Goal: Task Accomplishment & Management: Manage account settings

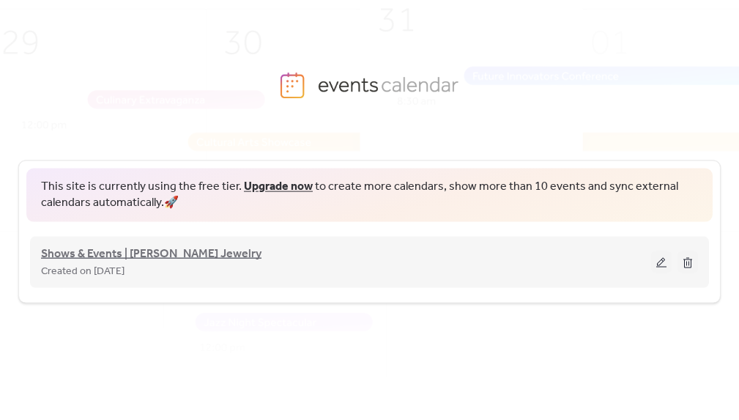
click at [193, 253] on span "Shows & Events | [PERSON_NAME] Jewelry" at bounding box center [151, 254] width 220 height 18
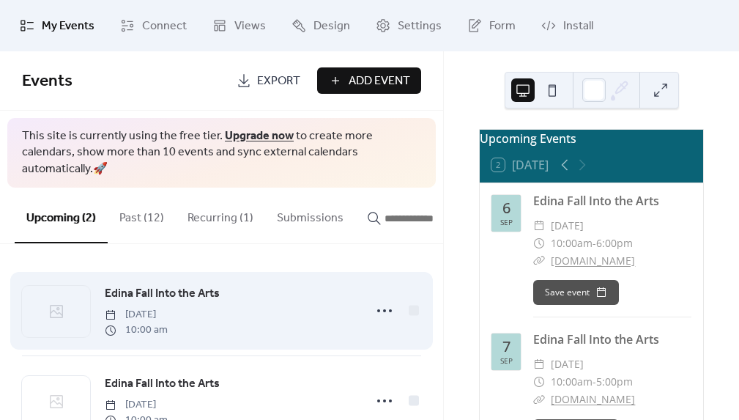
scroll to position [37, 0]
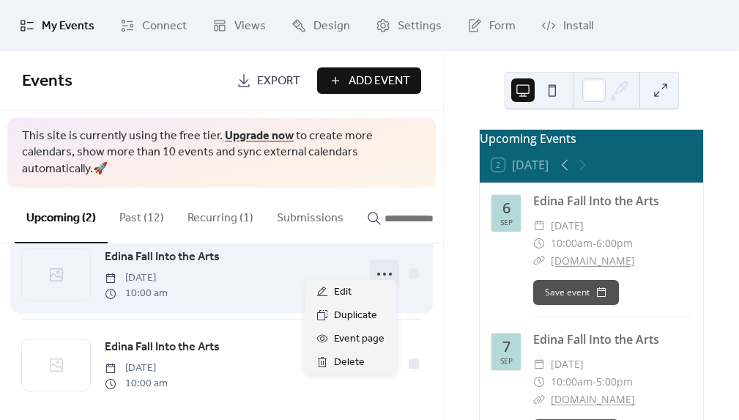
click at [381, 264] on icon at bounding box center [384, 273] width 23 height 23
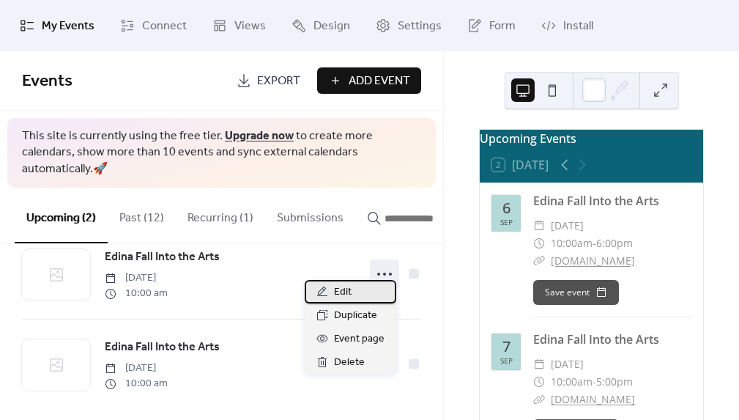
click at [340, 286] on span "Edit" at bounding box center [343, 292] width 18 height 18
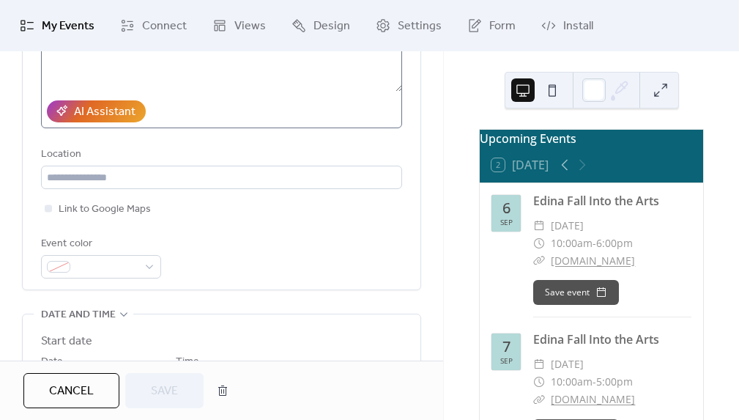
scroll to position [226, 0]
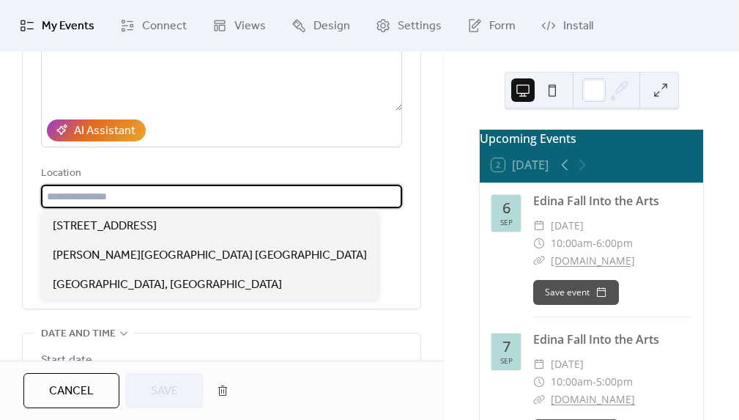
click at [208, 201] on input "text" at bounding box center [221, 196] width 361 height 23
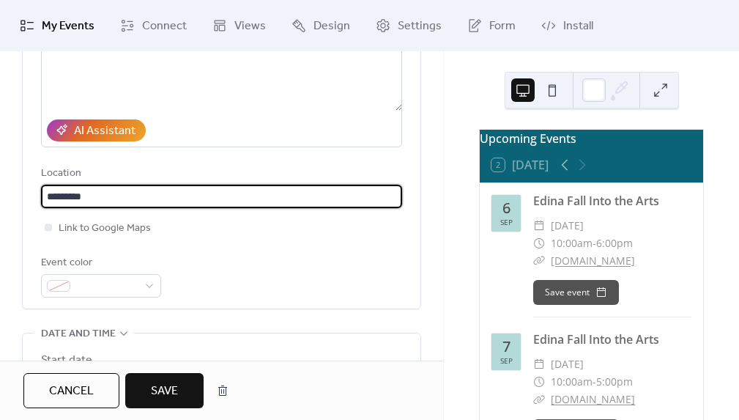
type input "*********"
click at [166, 387] on span "Save" at bounding box center [164, 391] width 27 height 18
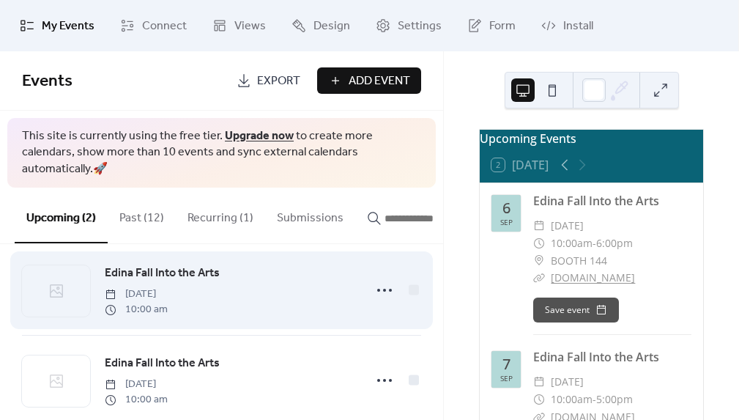
scroll to position [37, 0]
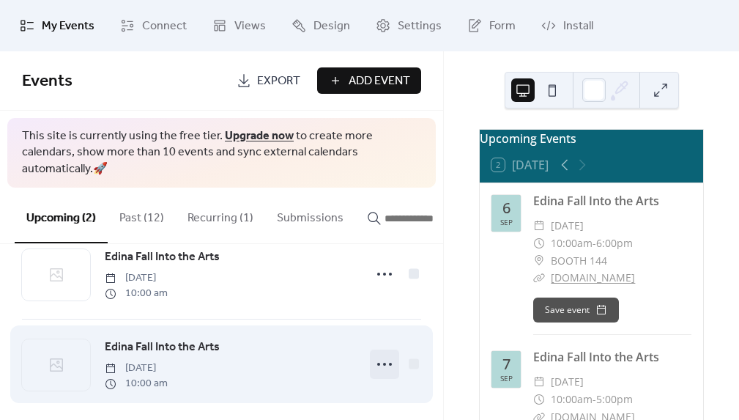
click at [377, 353] on icon at bounding box center [384, 363] width 23 height 23
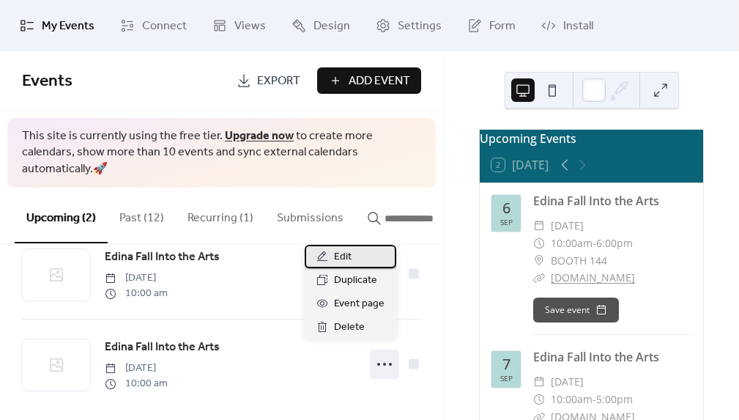
click at [346, 251] on span "Edit" at bounding box center [343, 257] width 18 height 18
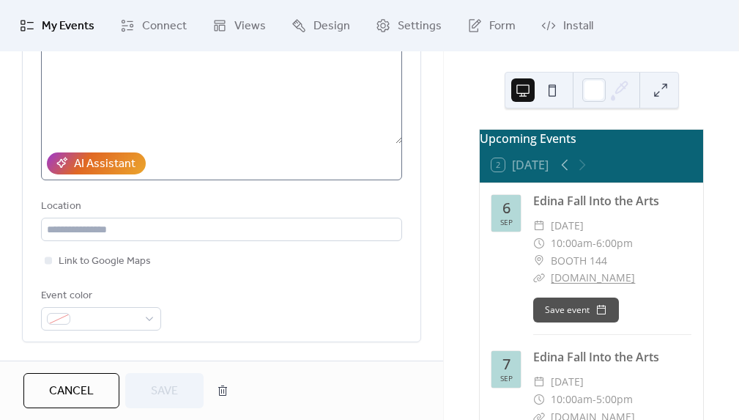
scroll to position [196, 0]
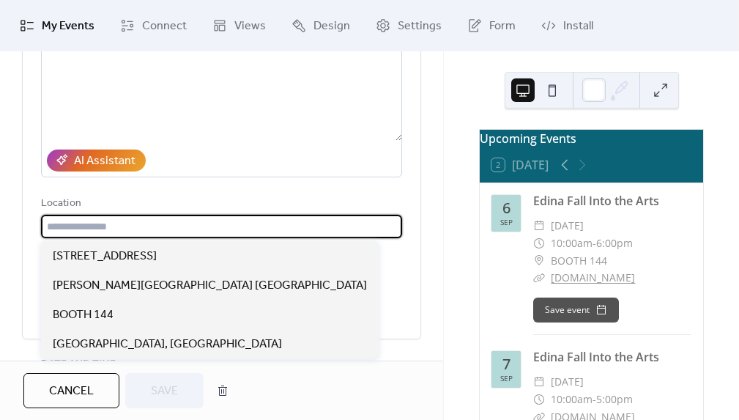
click at [237, 228] on input "text" at bounding box center [221, 226] width 361 height 23
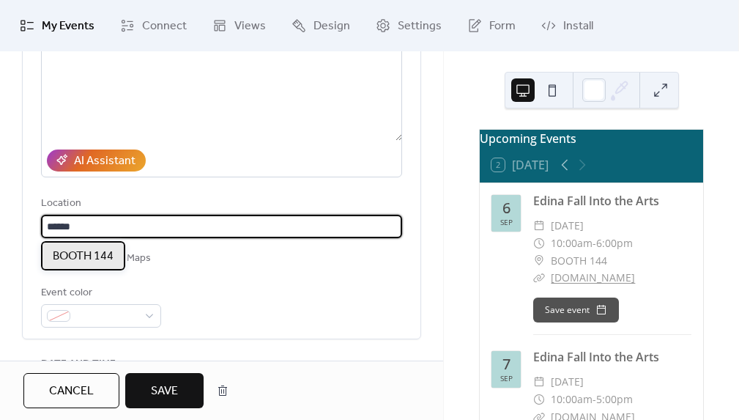
click at [110, 252] on span "BOOTH 144" at bounding box center [83, 256] width 61 height 18
type input "*********"
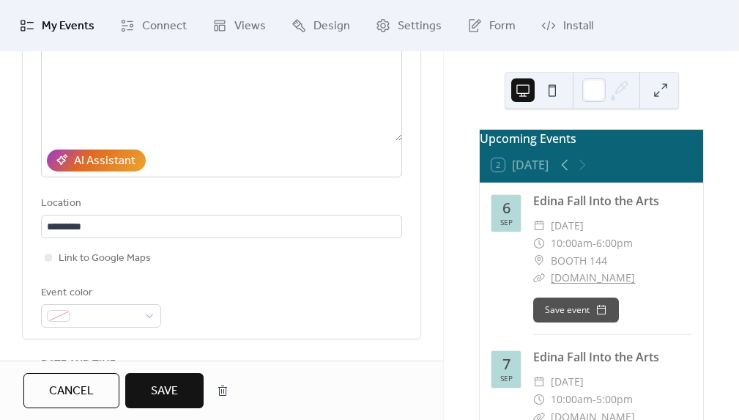
click at [165, 389] on span "Save" at bounding box center [164, 391] width 27 height 18
